Goal: Task Accomplishment & Management: Use online tool/utility

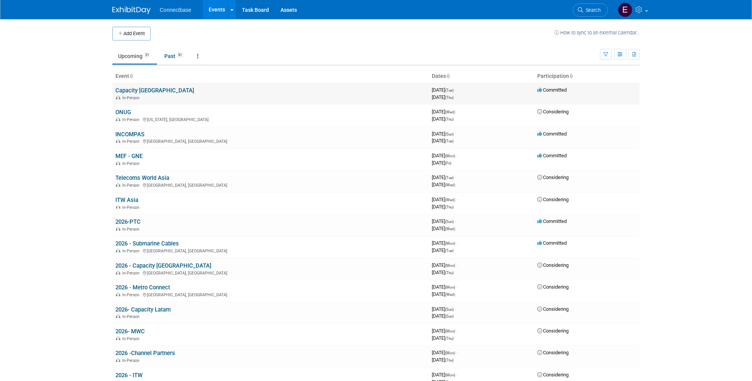
click at [136, 92] on link "Capacity [GEOGRAPHIC_DATA]" at bounding box center [154, 90] width 79 height 7
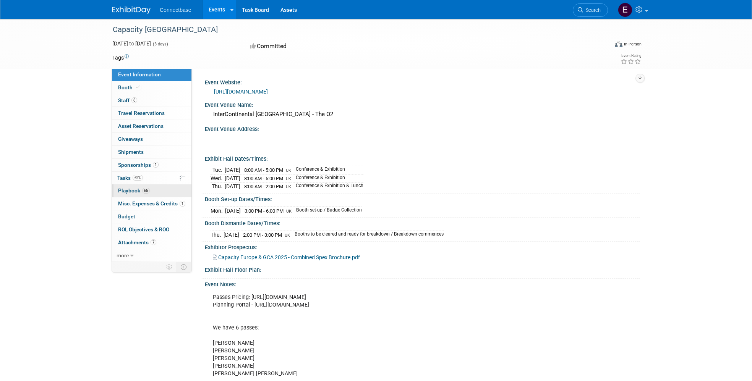
click at [134, 191] on span "Playbook 65" at bounding box center [134, 191] width 32 height 6
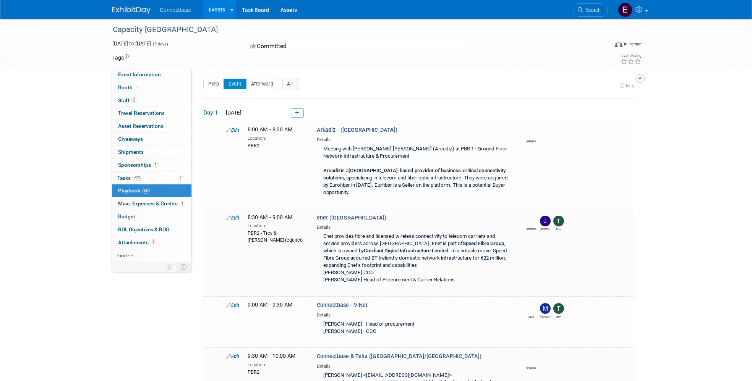
click at [641, 79] on icon "button" at bounding box center [640, 78] width 4 height 5
click at [600, 113] on link "Export tab to Spreadsheet (.csv)" at bounding box center [593, 112] width 89 height 11
